Goal: Use online tool/utility: Utilize a website feature to perform a specific function

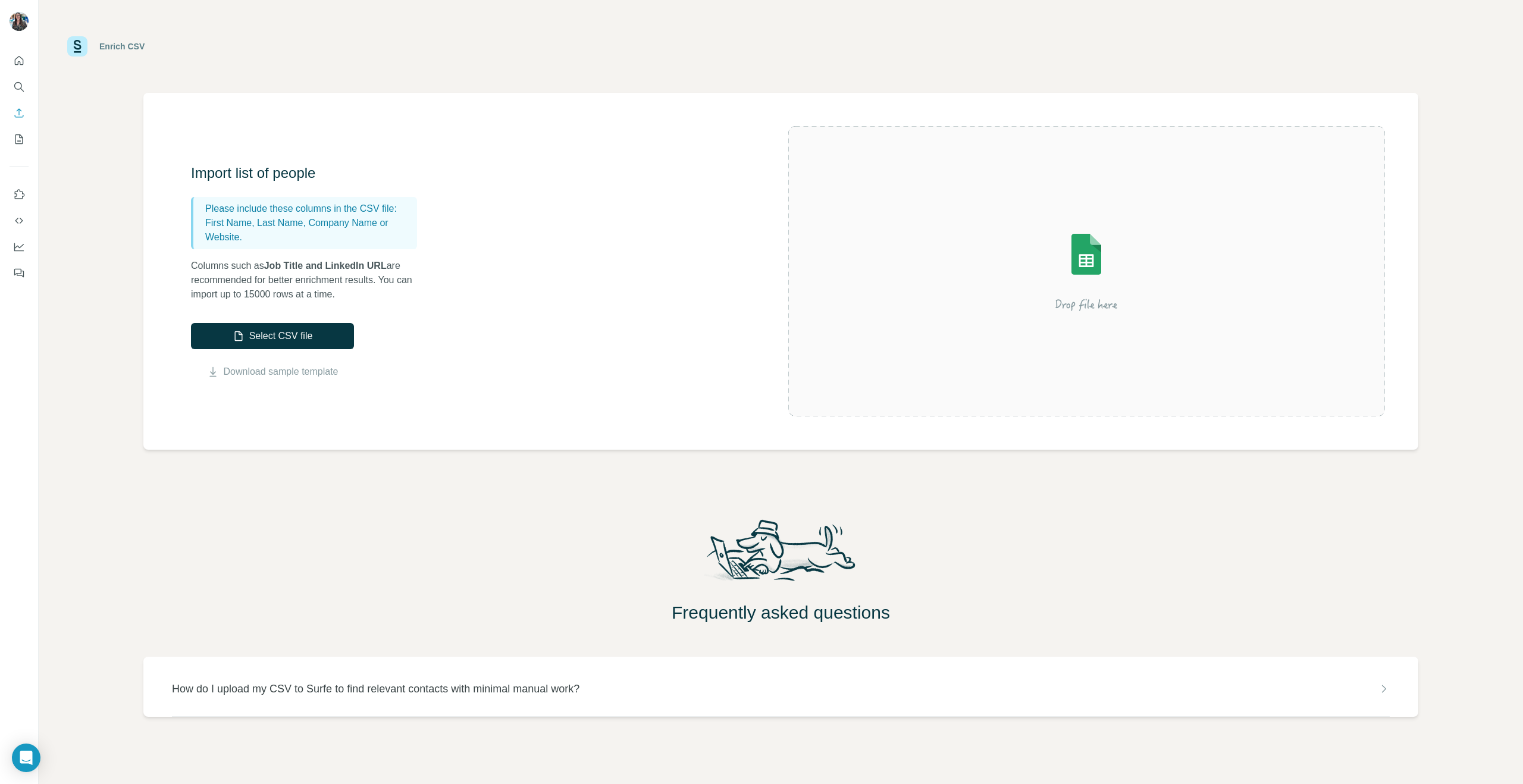
scroll to position [2, 0]
click at [274, 323] on button "Select CSV file" at bounding box center [272, 333] width 163 height 26
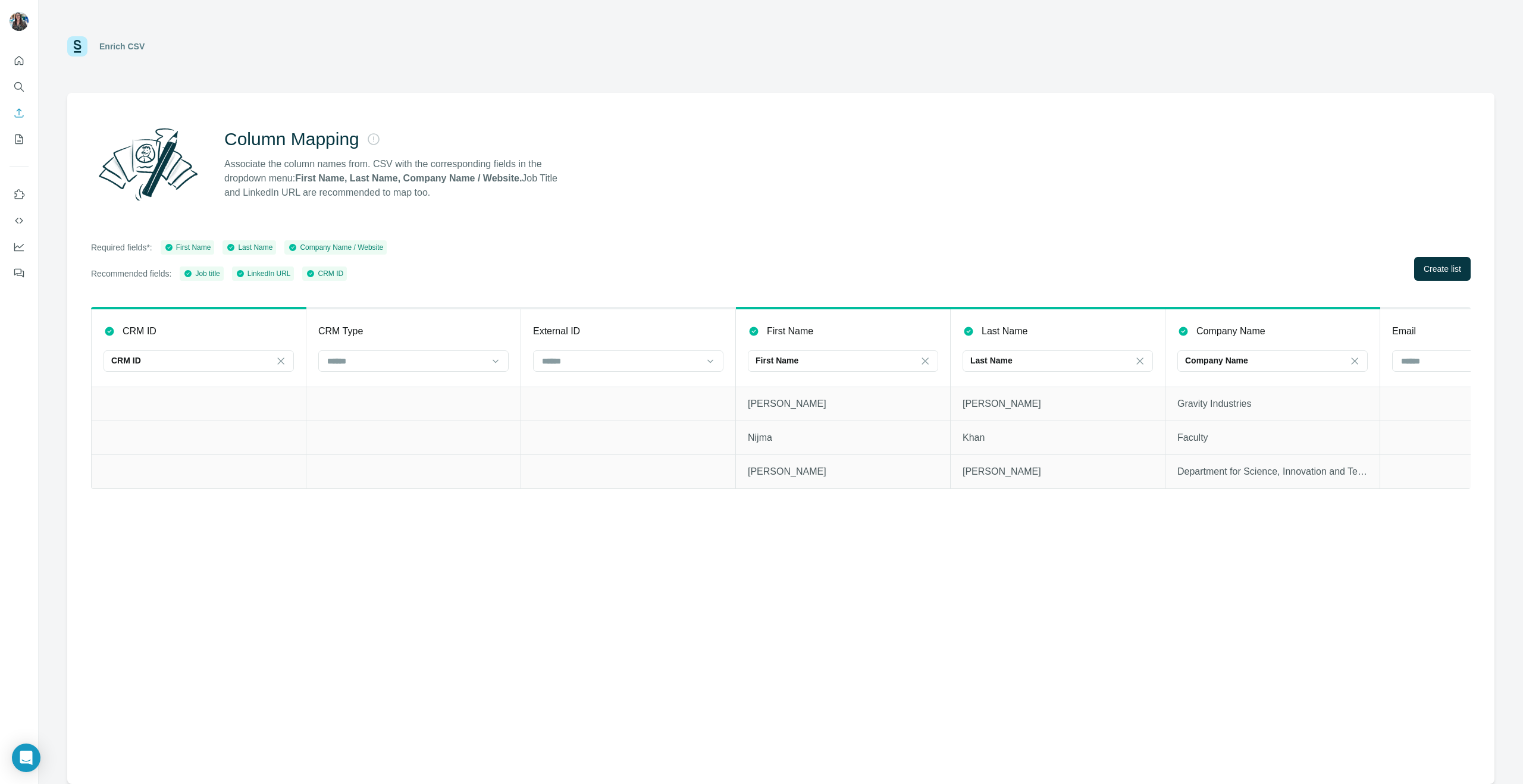
scroll to position [0, 0]
click at [325, 361] on div at bounding box center [413, 360] width 190 height 21
click at [451, 325] on div "CRM Type" at bounding box center [413, 331] width 190 height 14
click at [279, 359] on icon at bounding box center [281, 360] width 6 height 6
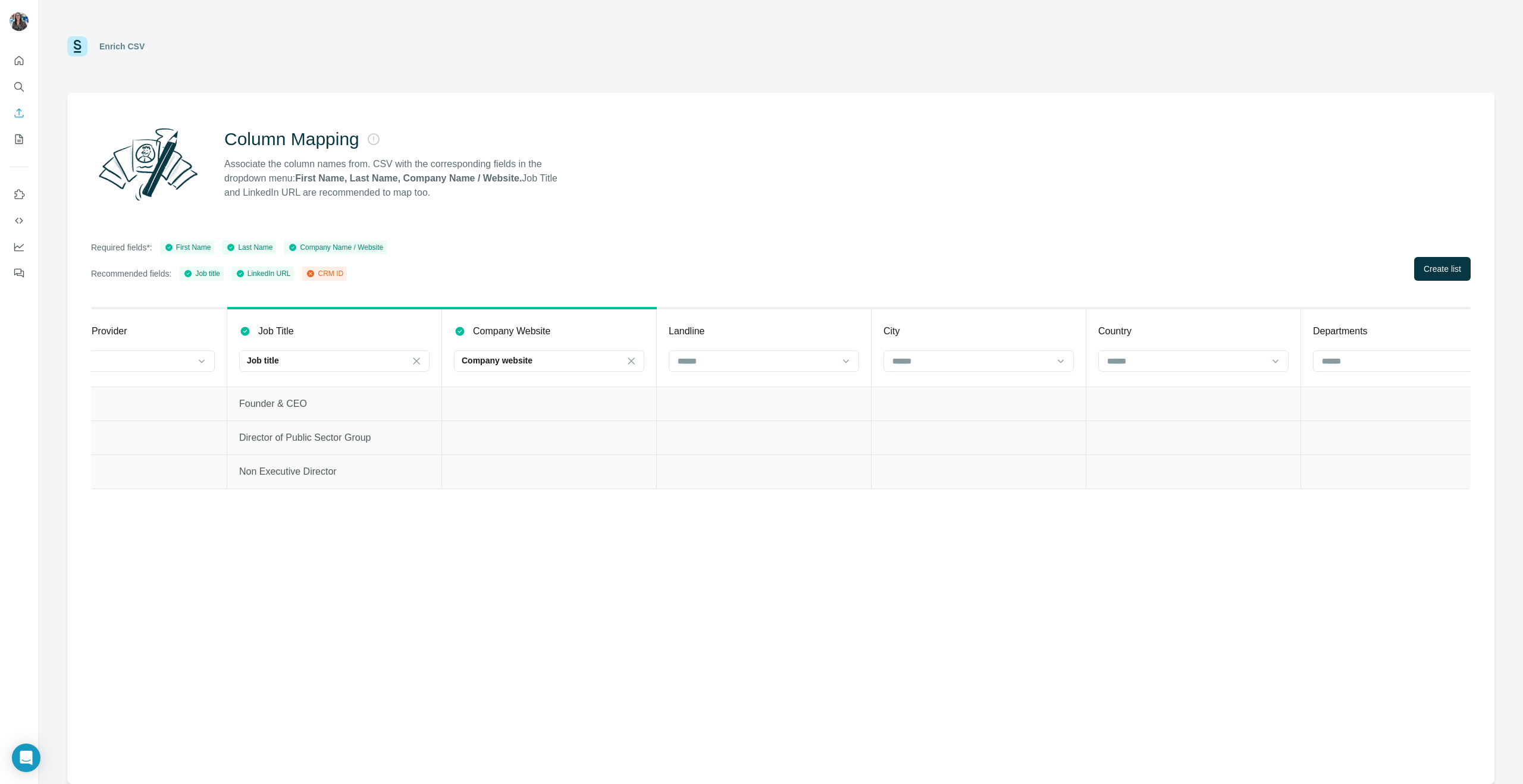
scroll to position [0, 2227]
click at [632, 362] on icon at bounding box center [630, 360] width 6 height 6
click at [517, 382] on p "Company website" at bounding box center [496, 388] width 66 height 12
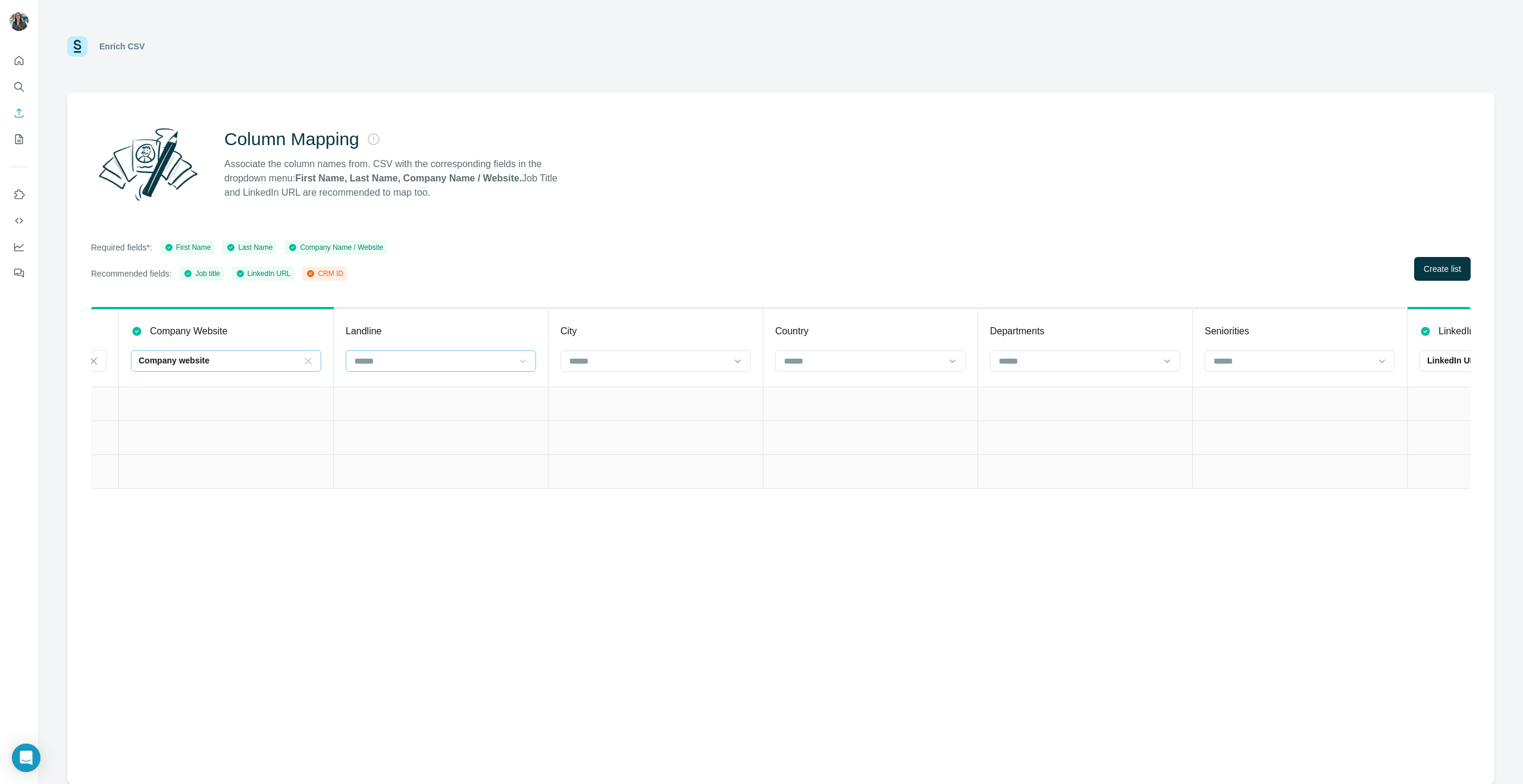
scroll to position [0, 2551]
click at [511, 357] on input at bounding box center [433, 361] width 161 height 13
click at [507, 324] on div "Landline" at bounding box center [440, 331] width 190 height 14
click at [605, 366] on input at bounding box center [629, 361] width 161 height 13
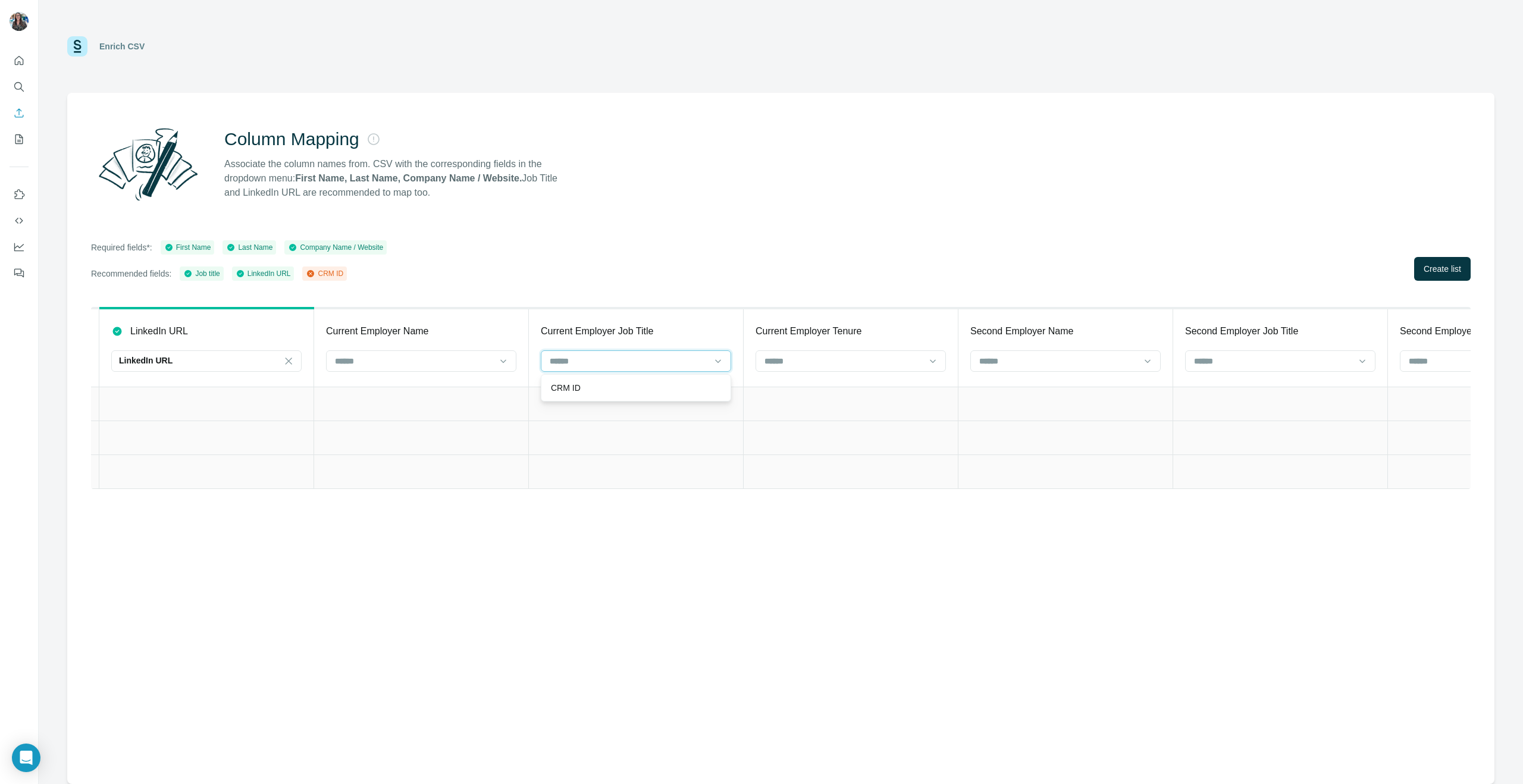
click at [605, 365] on input at bounding box center [629, 361] width 161 height 13
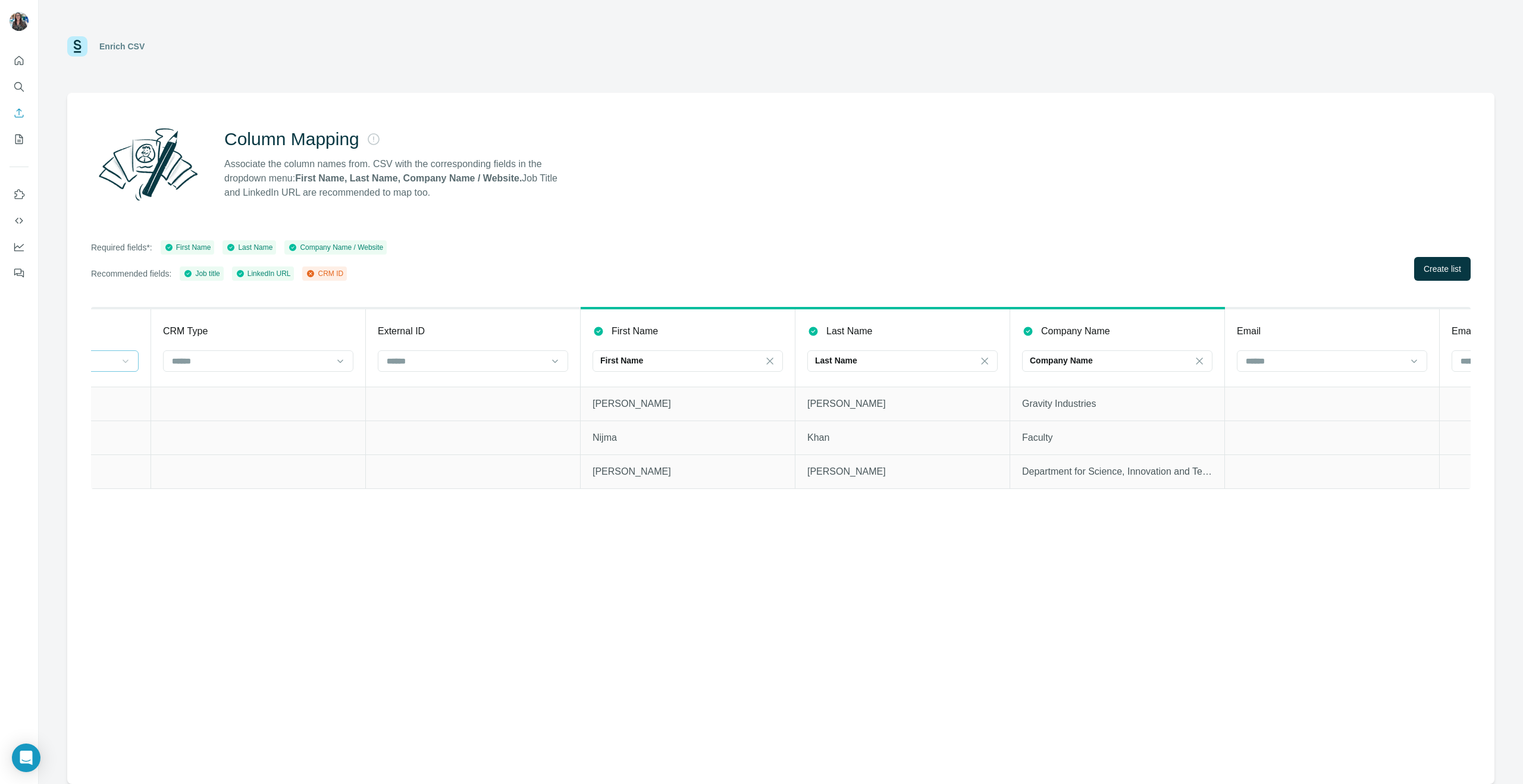
scroll to position [0, 0]
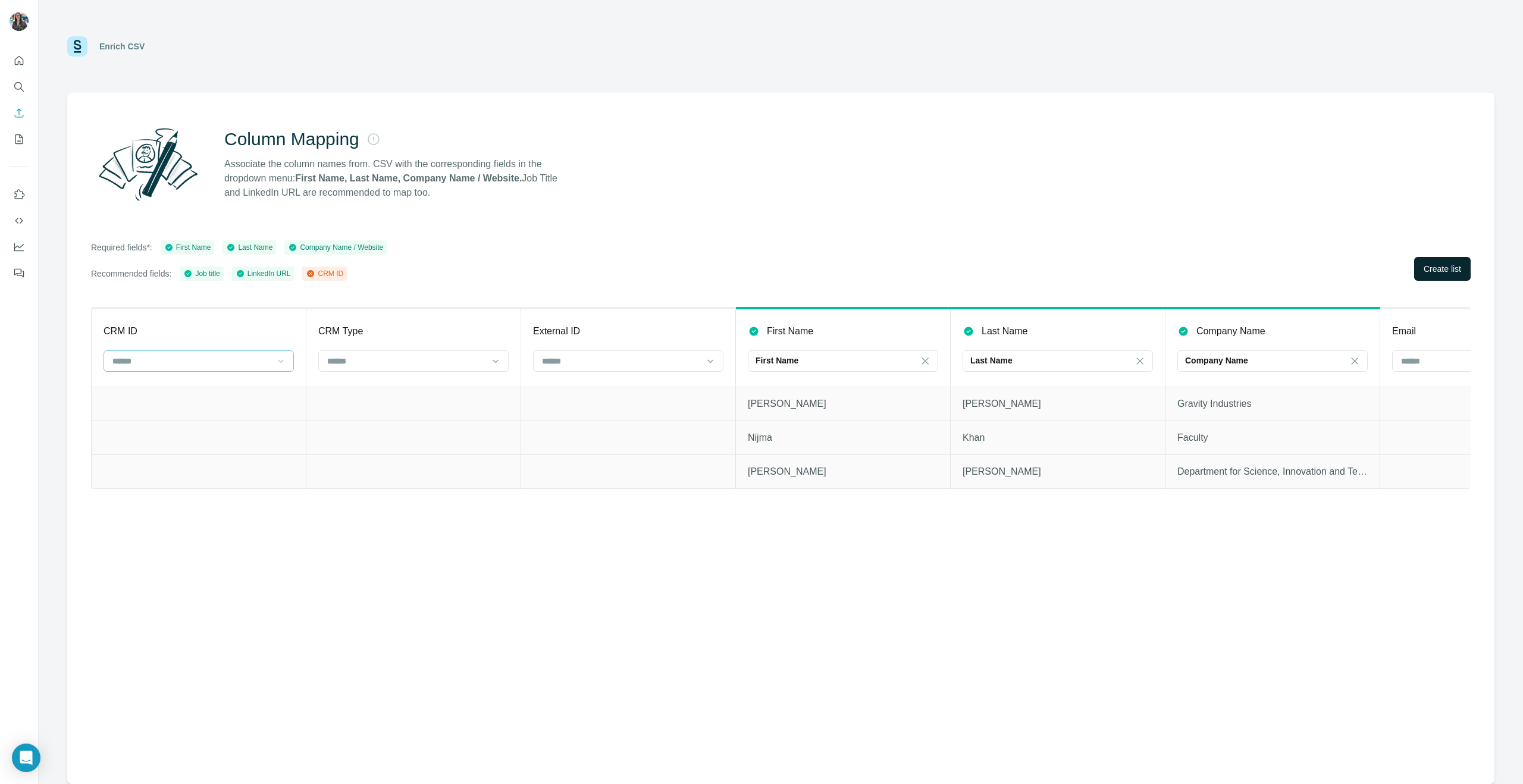
click at [1452, 270] on span "Create list" at bounding box center [1442, 268] width 38 height 12
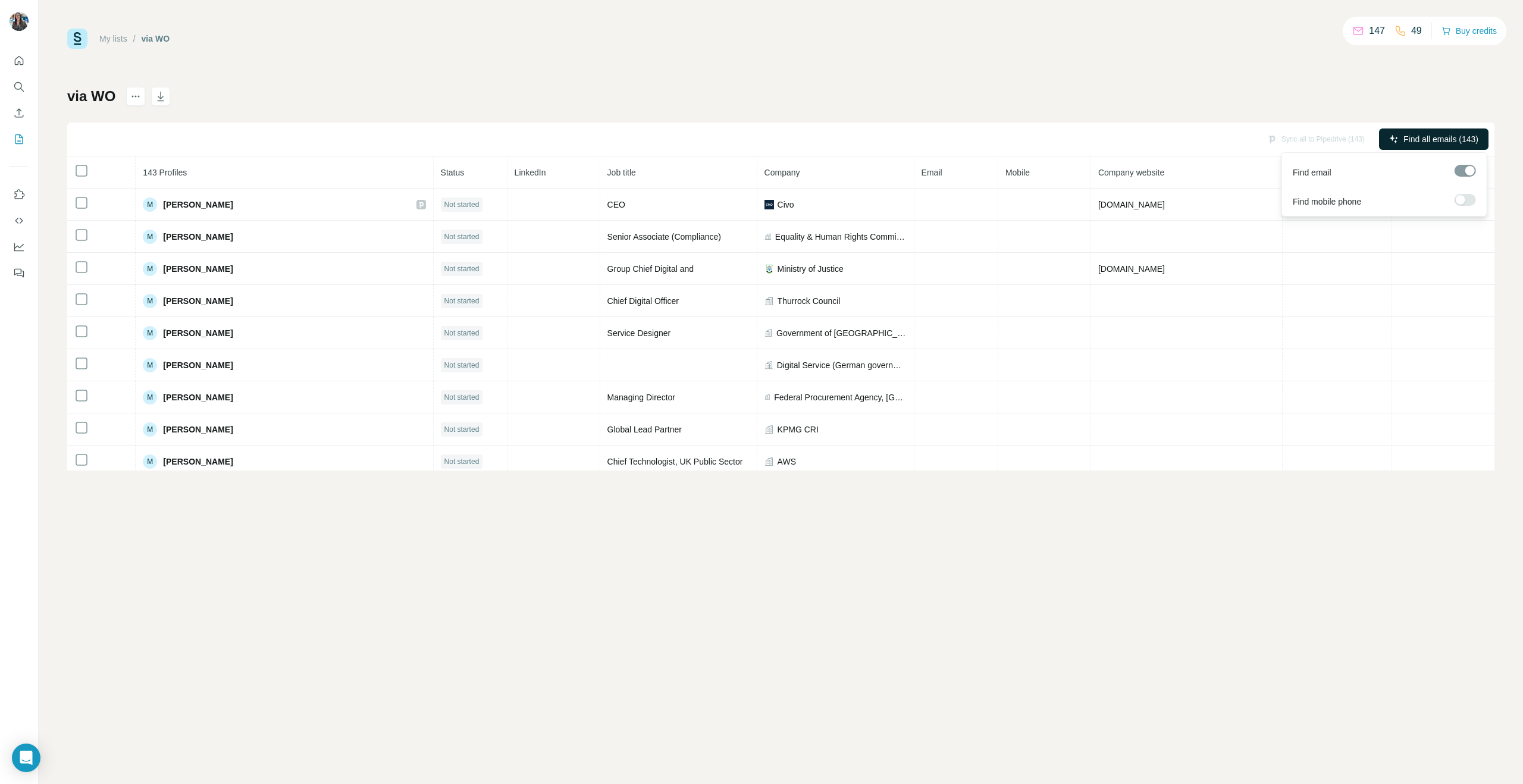
click at [1407, 138] on span "Find all emails (143)" at bounding box center [1441, 139] width 75 height 12
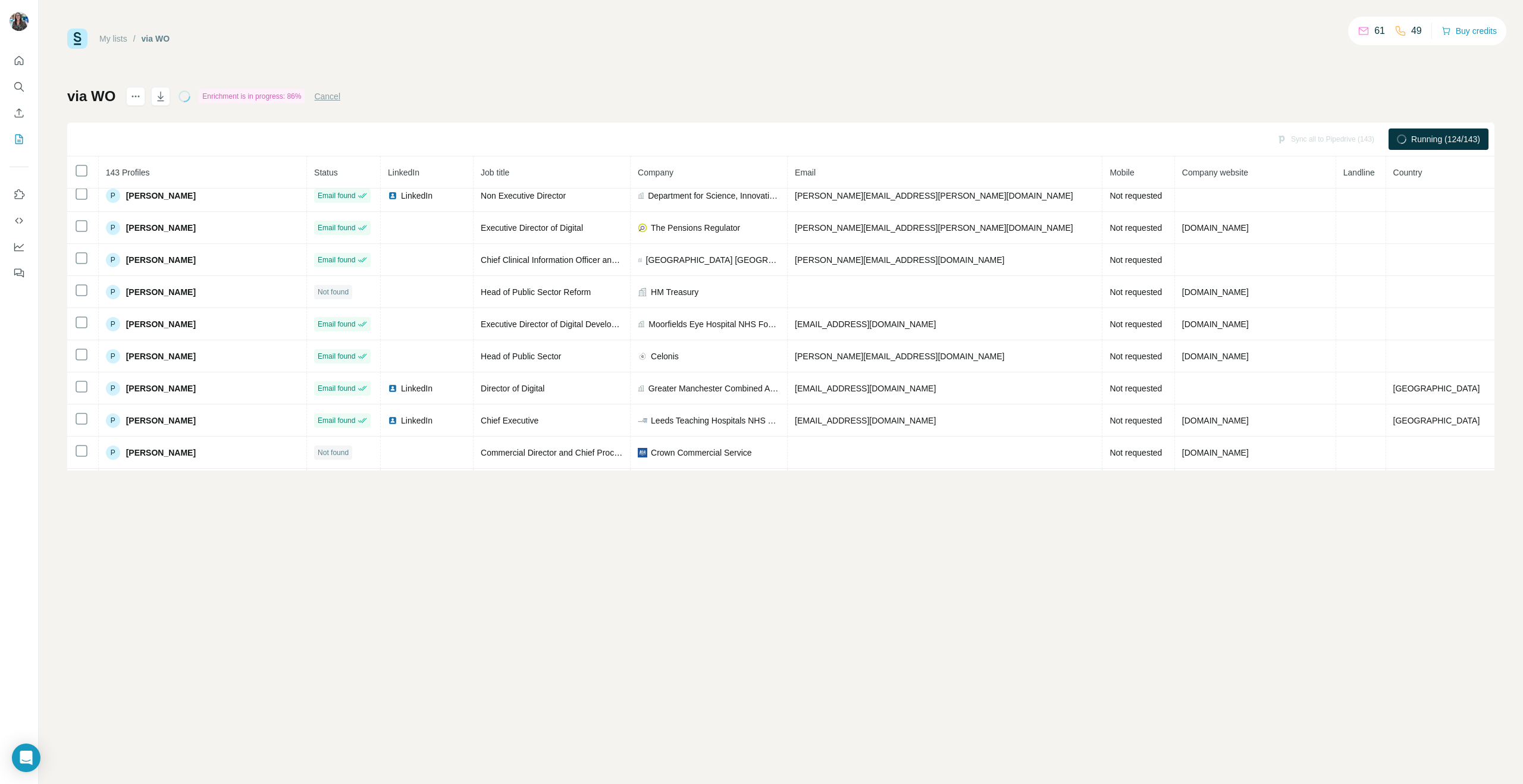
scroll to position [882, 0]
